Goal: Information Seeking & Learning: Learn about a topic

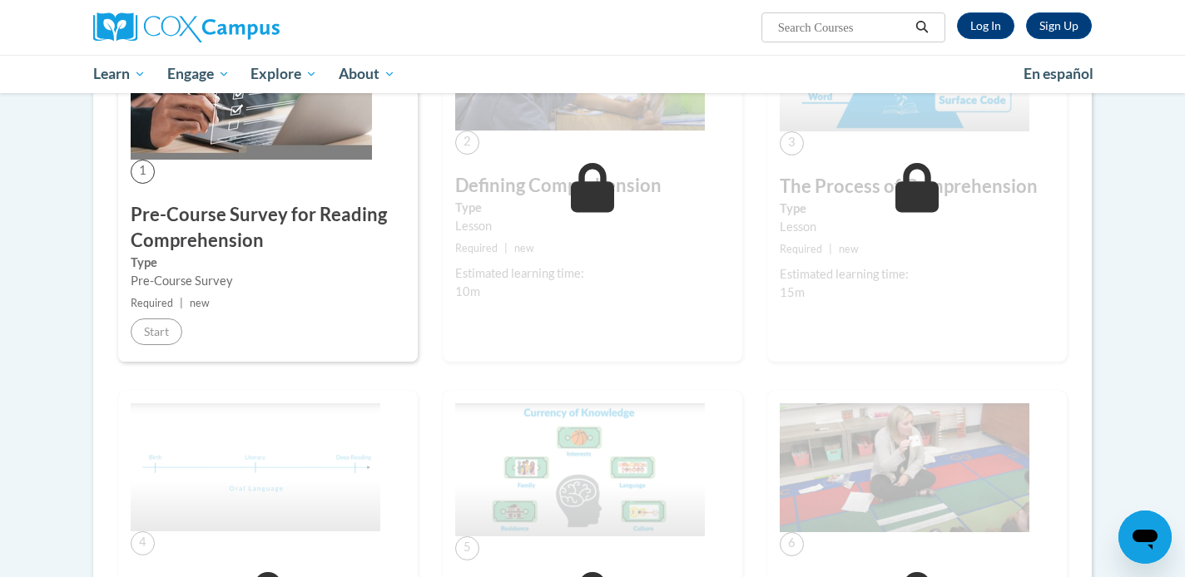
scroll to position [434, 0]
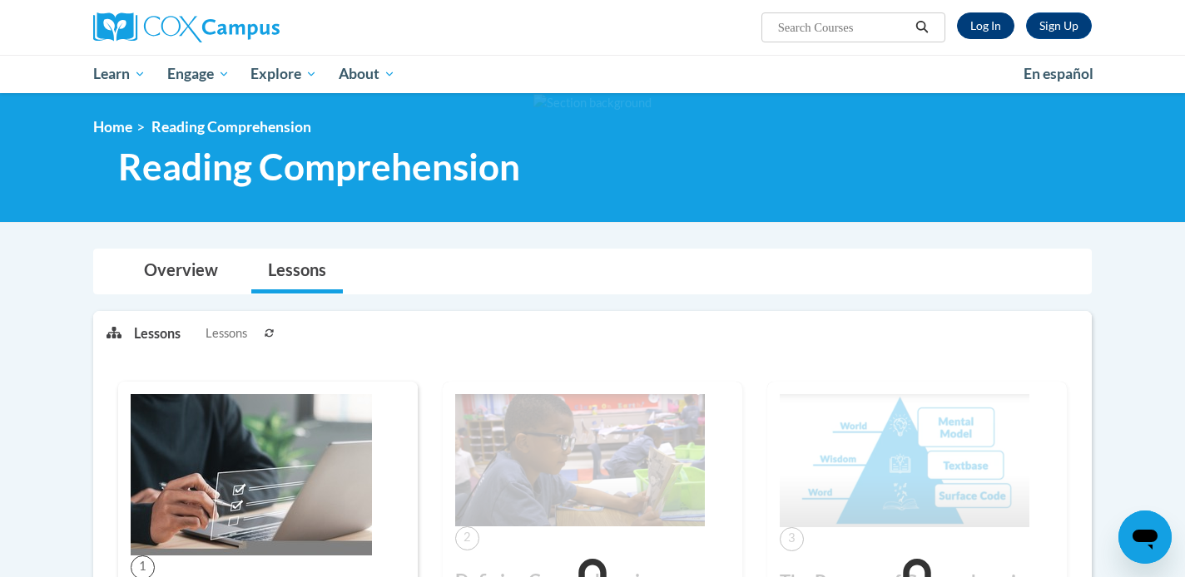
click at [994, 23] on link "Log In" at bounding box center [985, 25] width 57 height 27
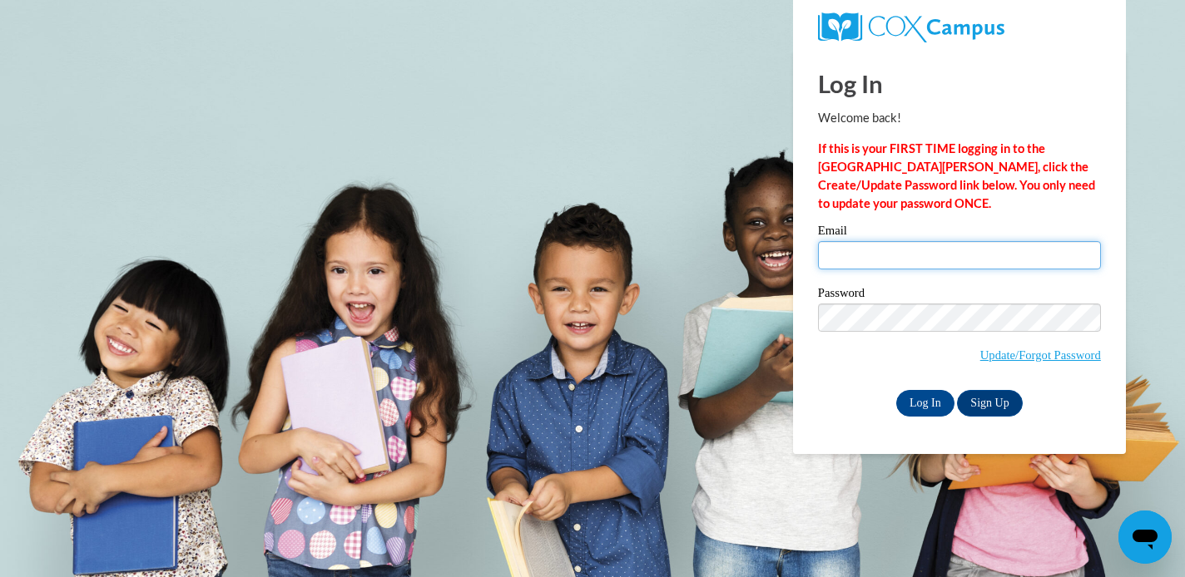
type input "johnstonek47@gmail.com"
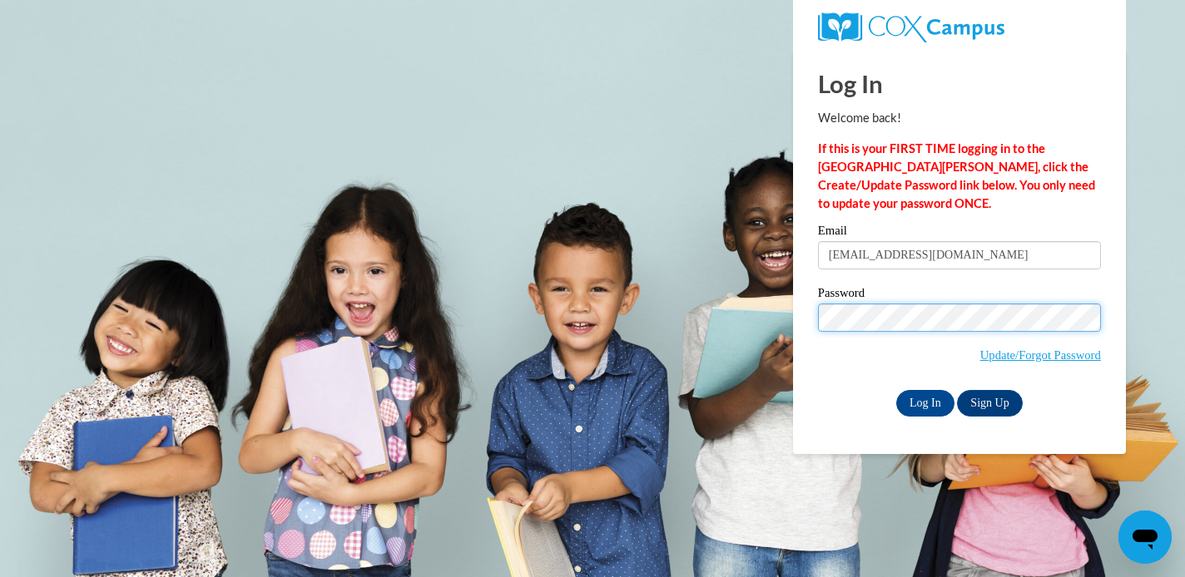
click at [923, 400] on input "Log In" at bounding box center [925, 403] width 58 height 27
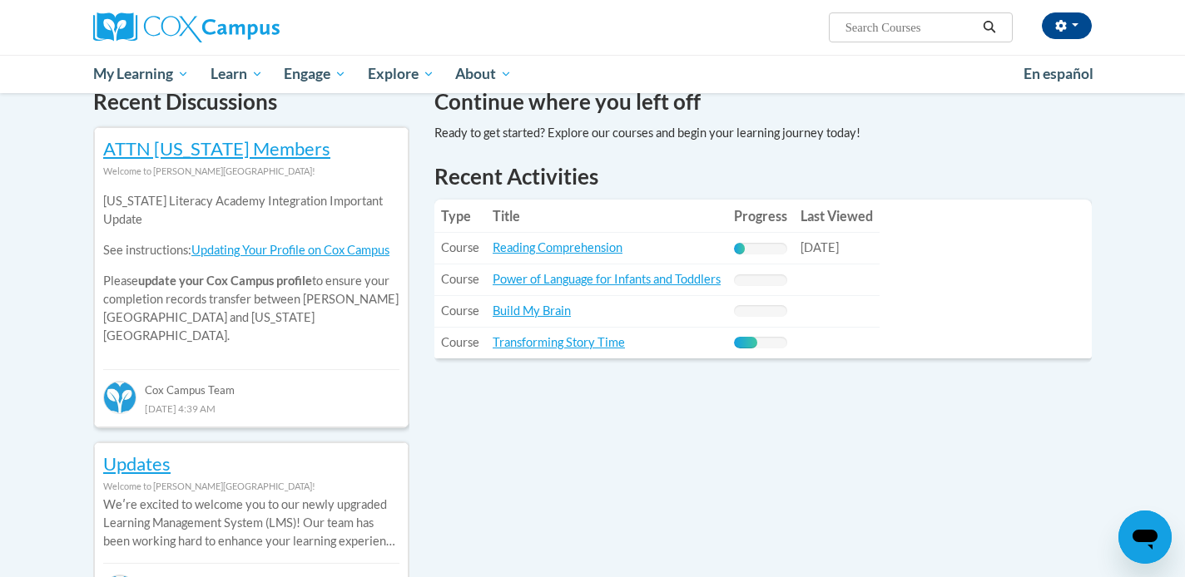
scroll to position [529, 0]
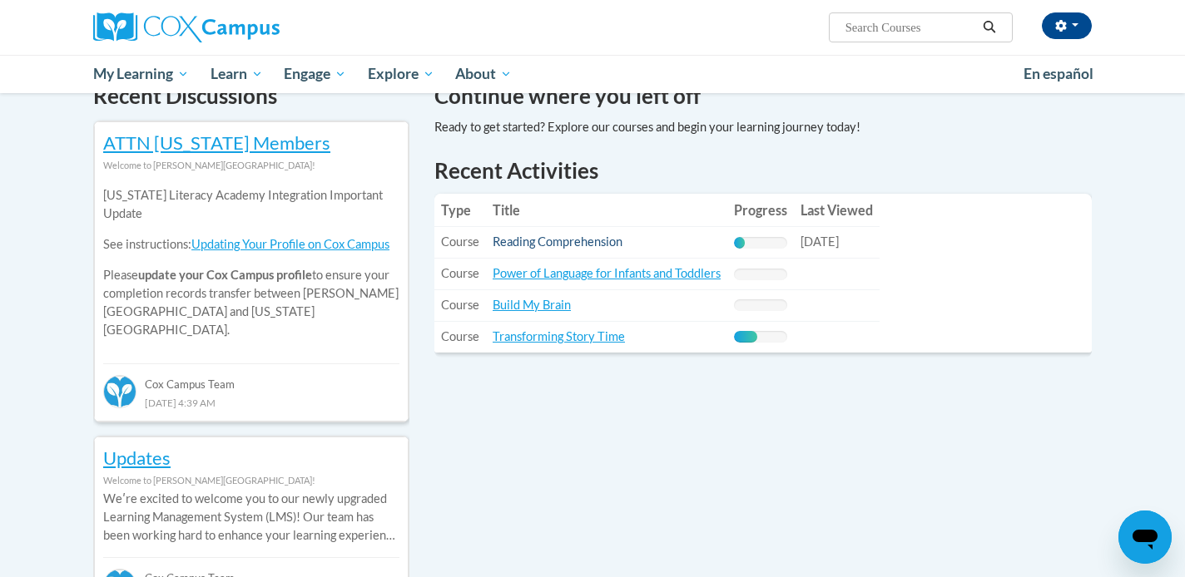
click at [595, 239] on link "Reading Comprehension" at bounding box center [557, 242] width 130 height 14
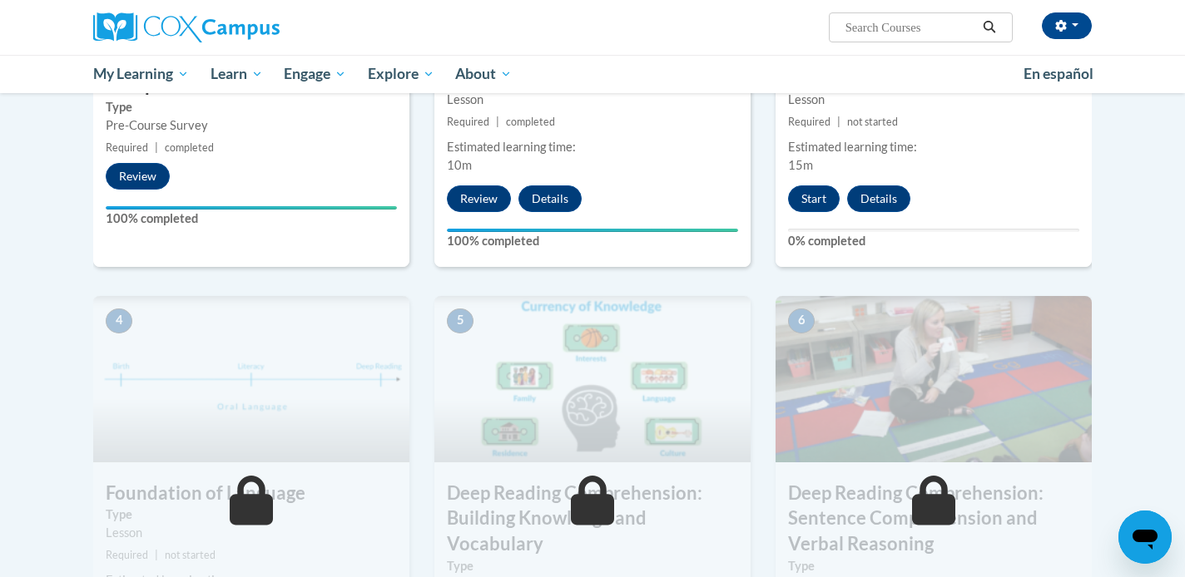
scroll to position [524, 0]
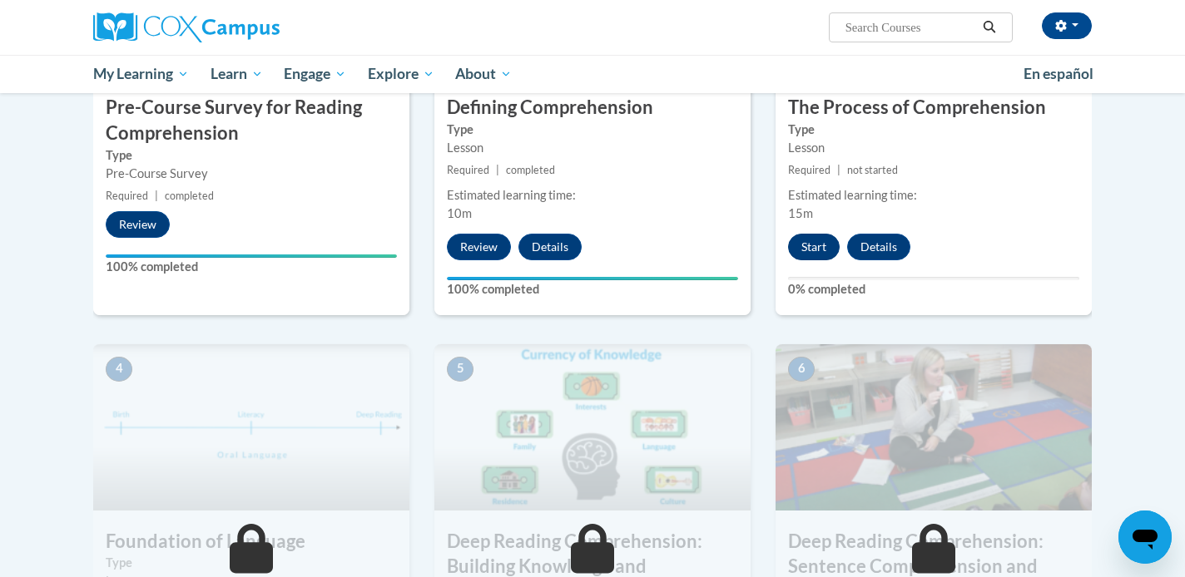
click at [811, 243] on button "Start" at bounding box center [814, 247] width 52 height 27
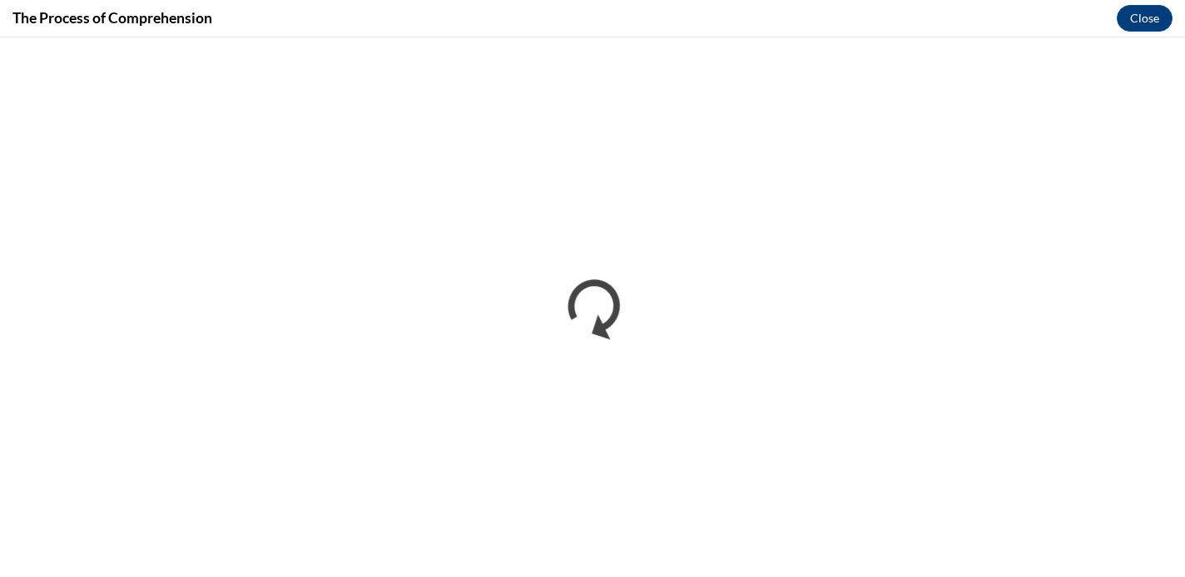
scroll to position [0, 0]
